Goal: Transaction & Acquisition: Purchase product/service

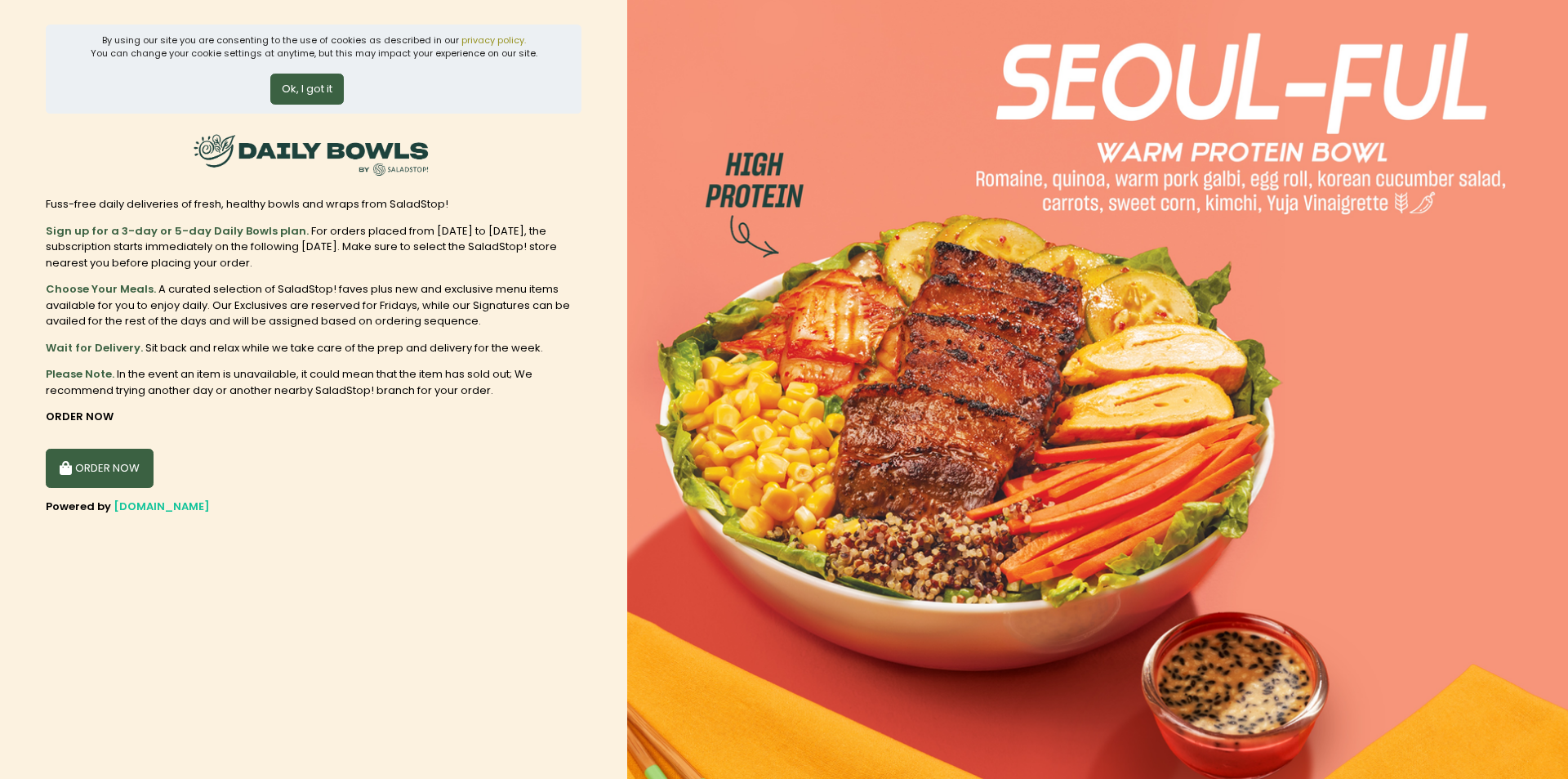
click at [287, 89] on button "Ok, I got it" at bounding box center [306, 88] width 73 height 31
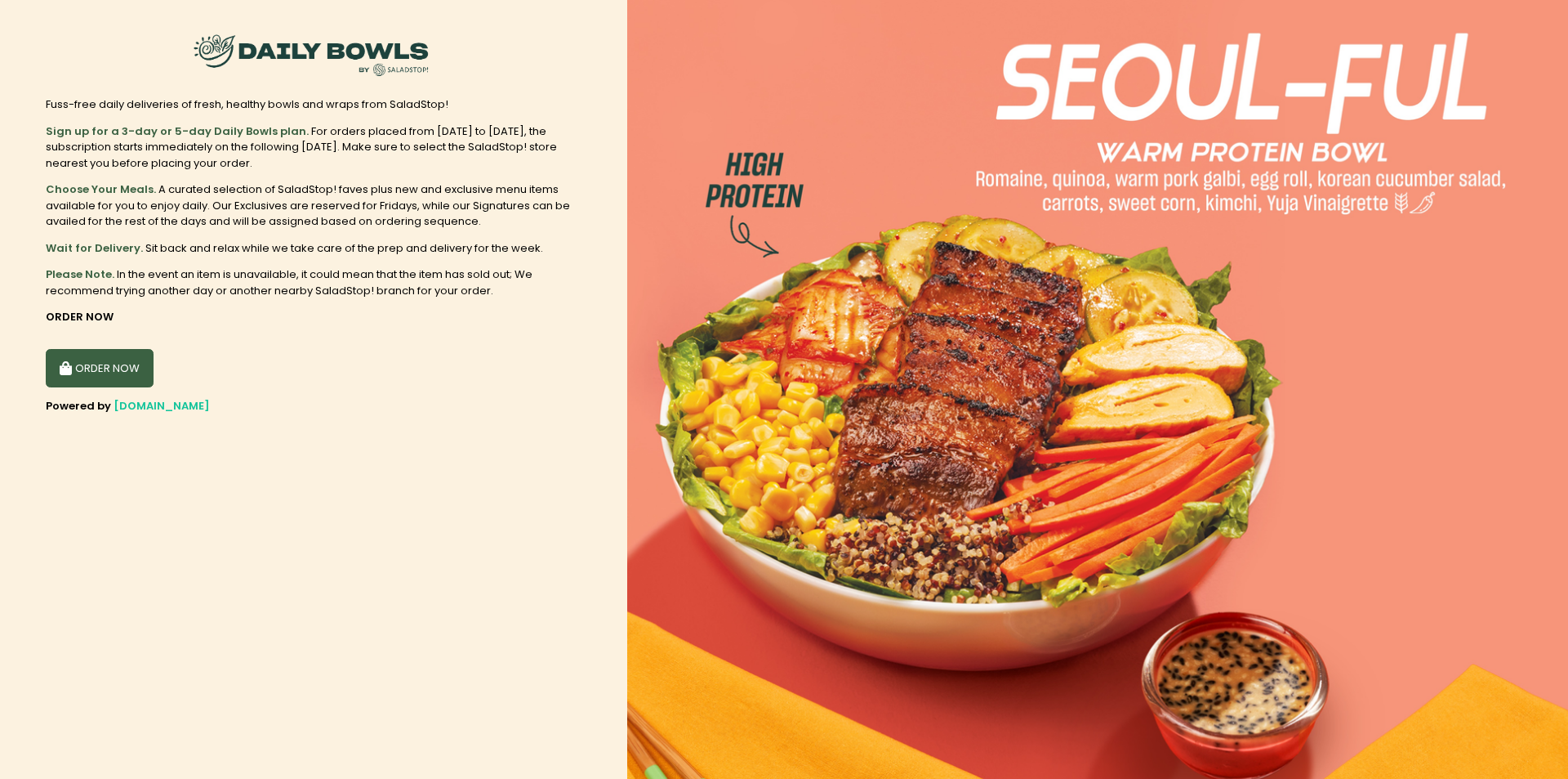
click at [130, 349] on button "ORDER NOW" at bounding box center [99, 368] width 107 height 39
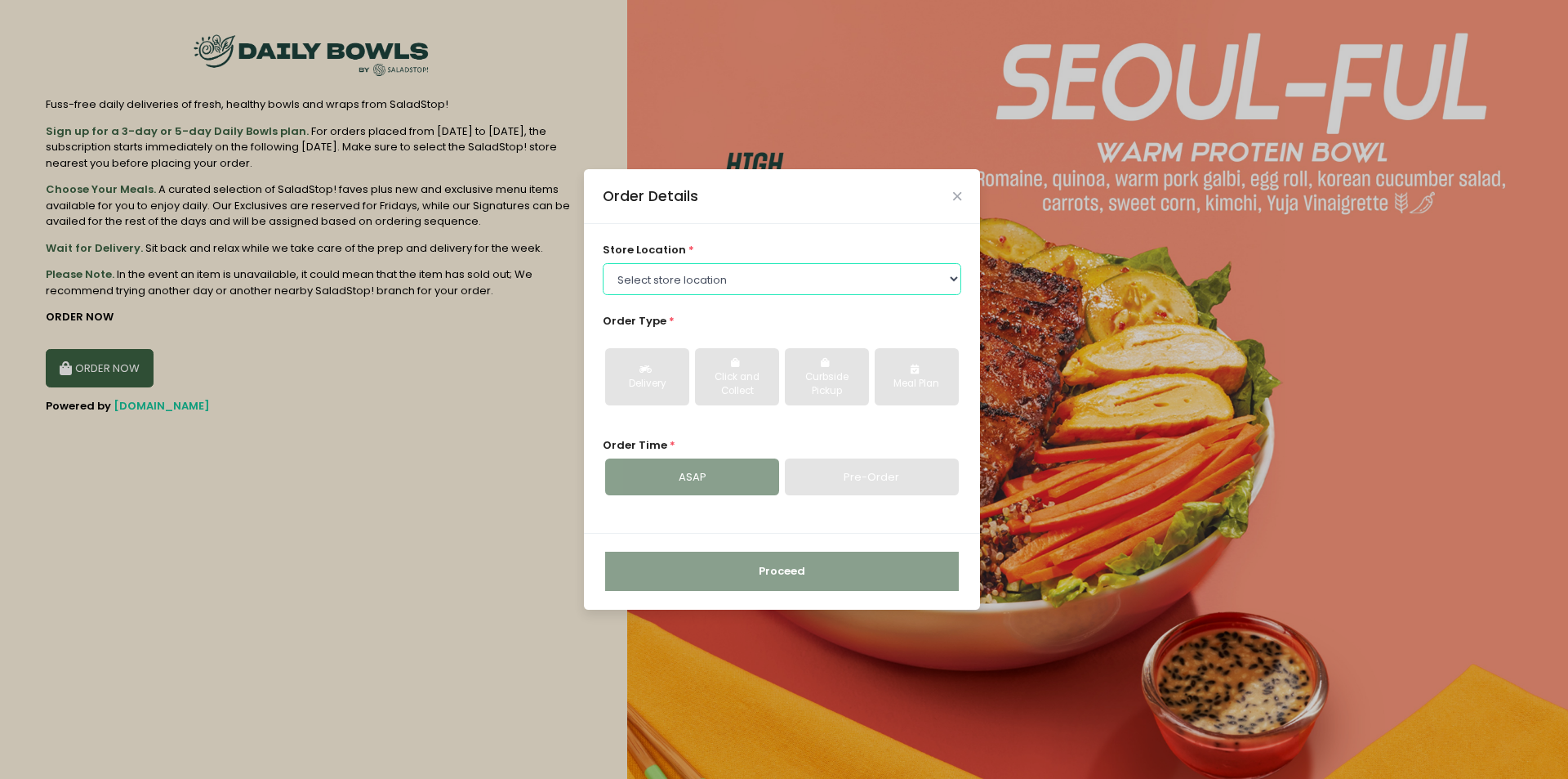
click at [768, 281] on select "Select store location [GEOGRAPHIC_DATA] [PERSON_NAME][GEOGRAPHIC_DATA] [GEOGRAP…" at bounding box center [783, 279] width 359 height 31
select select "61fa4629041dec77a210ae4a"
click at [603, 263] on select "Select store location [GEOGRAPHIC_DATA] [PERSON_NAME][GEOGRAPHIC_DATA] [GEOGRAP…" at bounding box center [783, 279] width 359 height 31
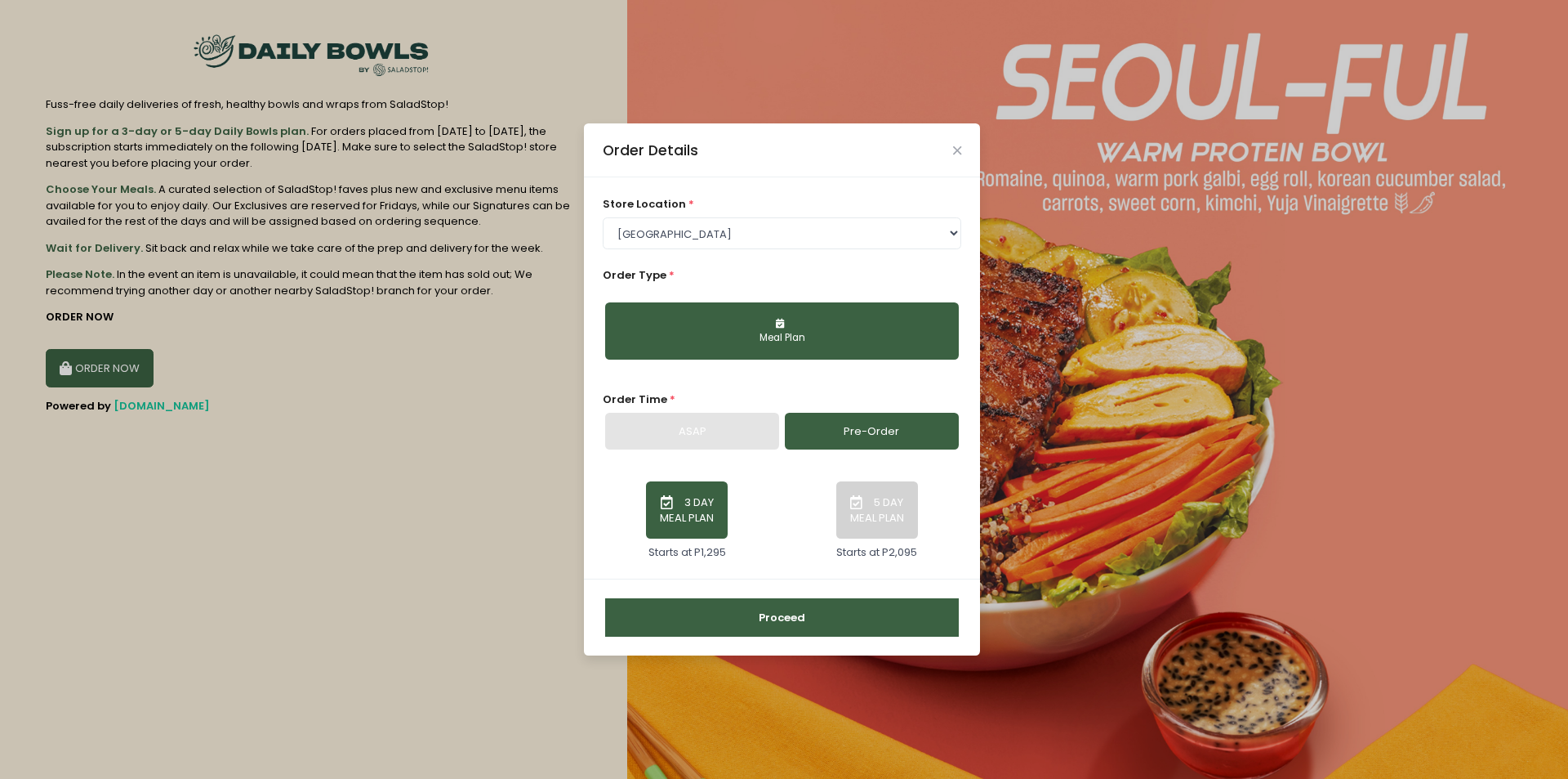
click at [742, 333] on div "Meal Plan" at bounding box center [782, 338] width 331 height 14
click at [859, 500] on icon "button" at bounding box center [858, 502] width 16 height 14
click at [687, 511] on button "3 DAY MEAL PLAN" at bounding box center [687, 510] width 82 height 57
click at [748, 616] on button "Proceed" at bounding box center [782, 617] width 354 height 39
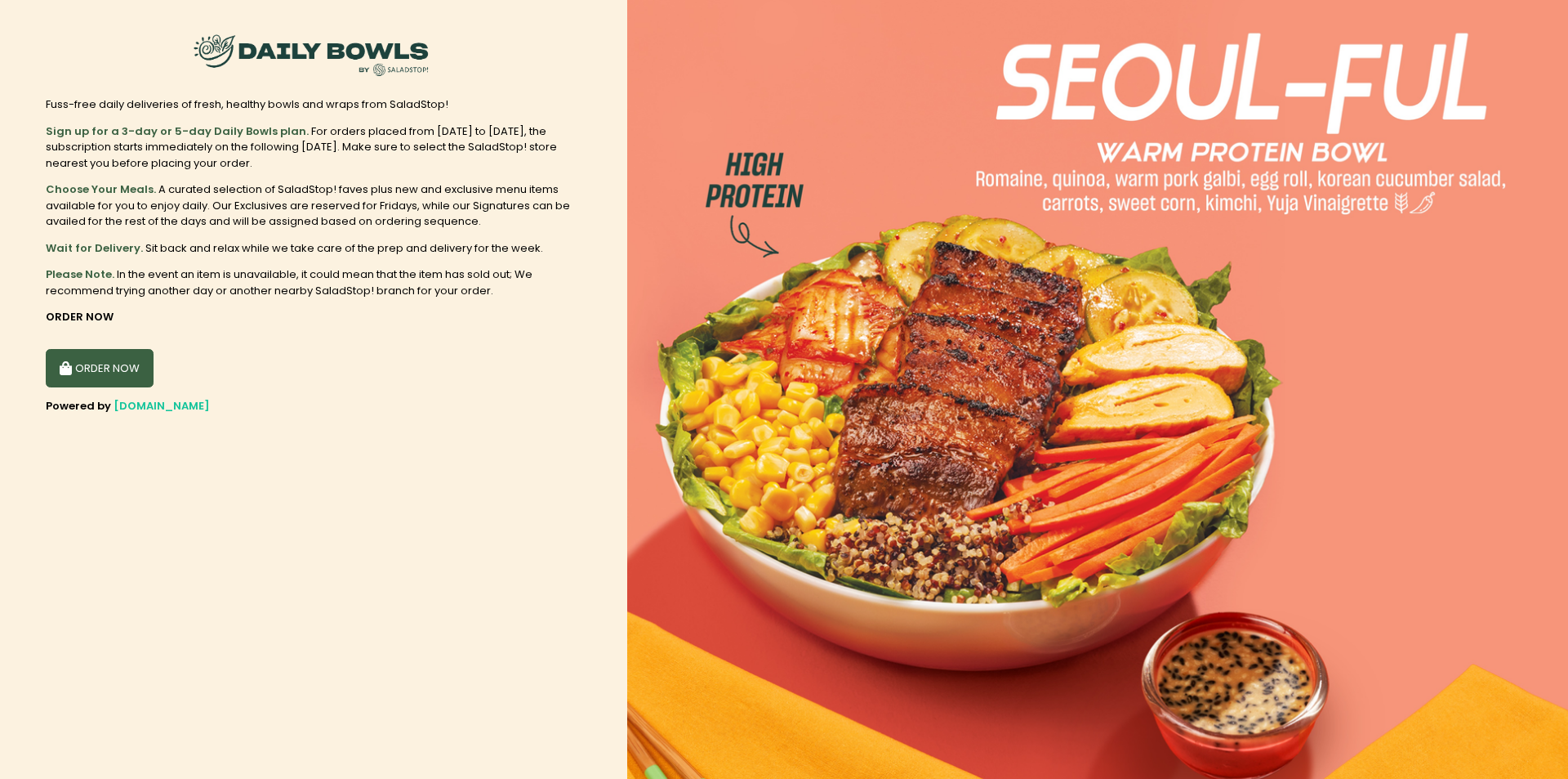
click at [117, 369] on button "ORDER NOW" at bounding box center [99, 368] width 107 height 39
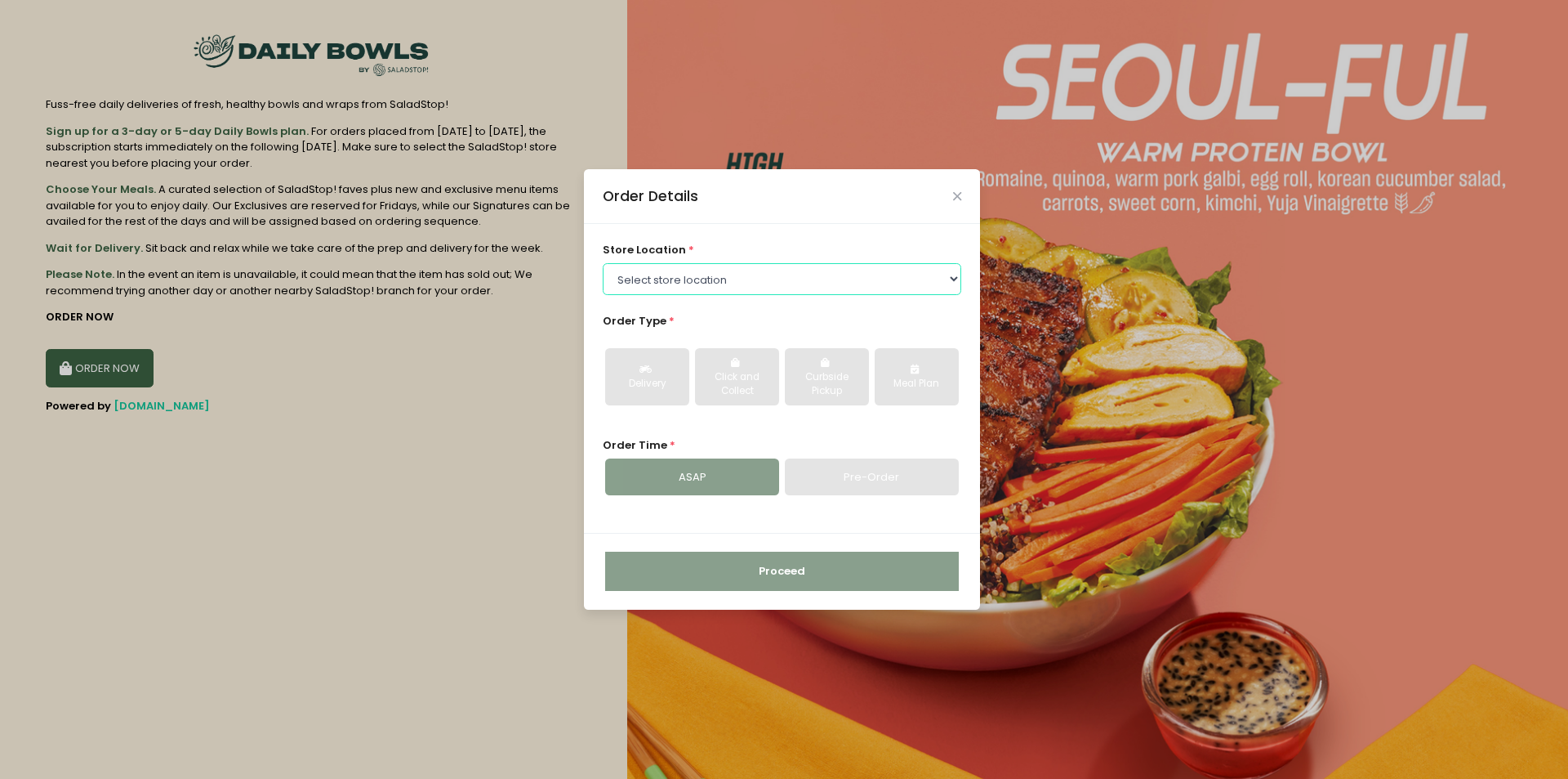
click at [754, 280] on select "Select store location [GEOGRAPHIC_DATA] [PERSON_NAME][GEOGRAPHIC_DATA] [GEOGRAP…" at bounding box center [783, 279] width 359 height 31
select select "61fa4629041dec77a210ae4a"
click at [603, 263] on select "Select store location [GEOGRAPHIC_DATA] [PERSON_NAME][GEOGRAPHIC_DATA] [GEOGRAP…" at bounding box center [783, 279] width 359 height 31
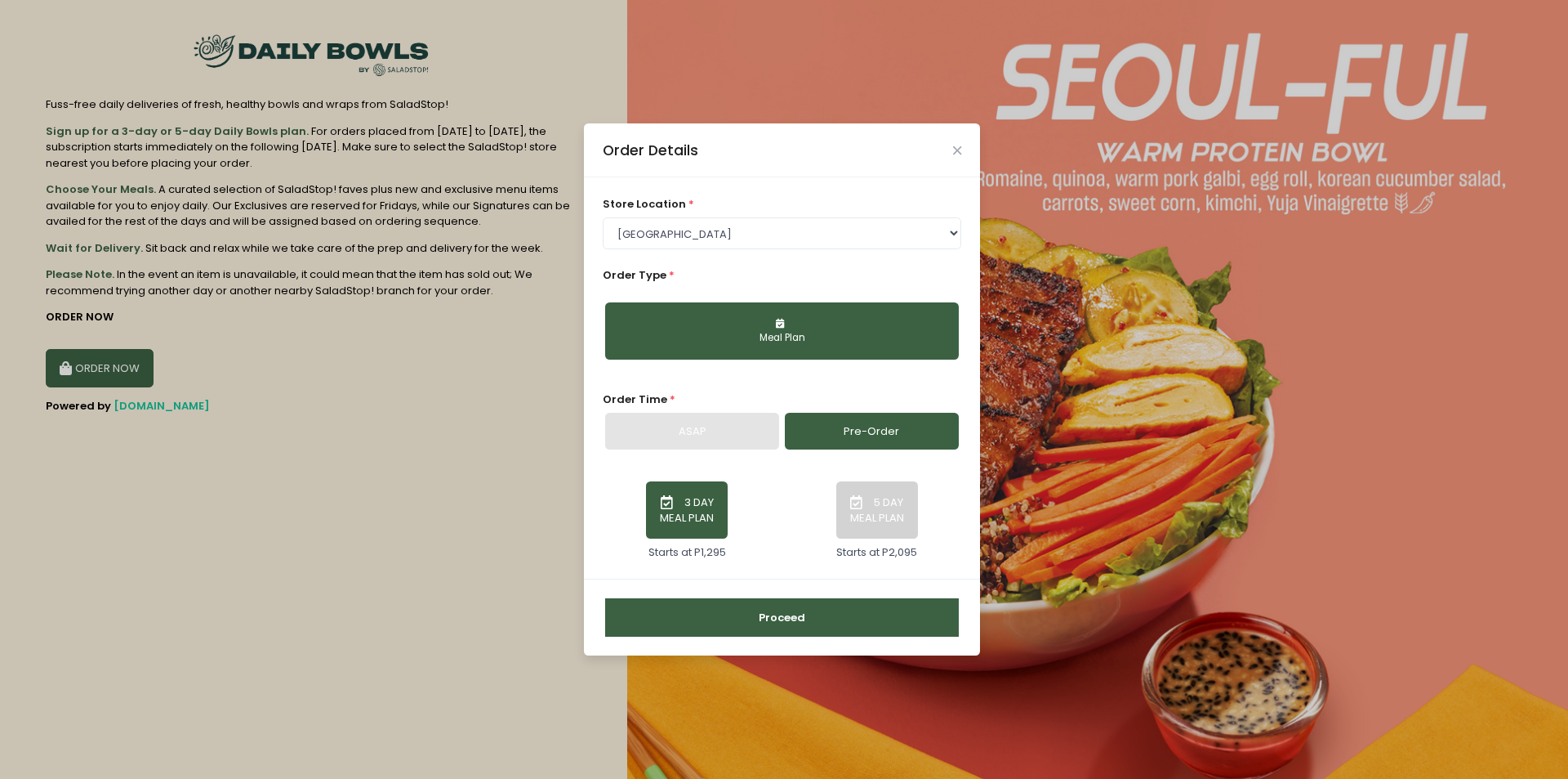
click at [699, 321] on button "Meal Plan" at bounding box center [782, 331] width 354 height 57
click at [787, 341] on div "Meal Plan" at bounding box center [782, 338] width 331 height 14
click at [824, 434] on link "Pre-Order" at bounding box center [871, 432] width 174 height 38
click at [697, 434] on div "ASAP" at bounding box center [691, 432] width 174 height 38
click at [784, 623] on button "Proceed" at bounding box center [782, 617] width 354 height 39
